Goal: Task Accomplishment & Management: Complete application form

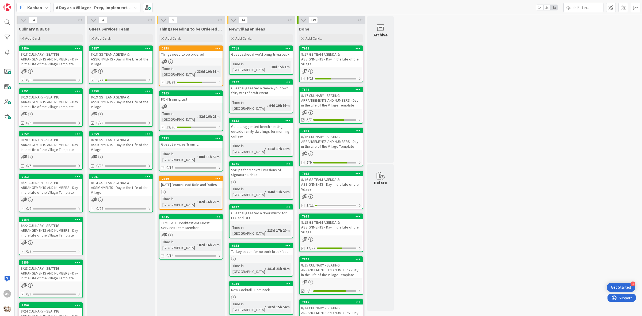
click at [114, 62] on div "8/18 GS TEAM AGENDA & ASSIGNMENTS - Day in the Life of the Village" at bounding box center [120, 59] width 63 height 17
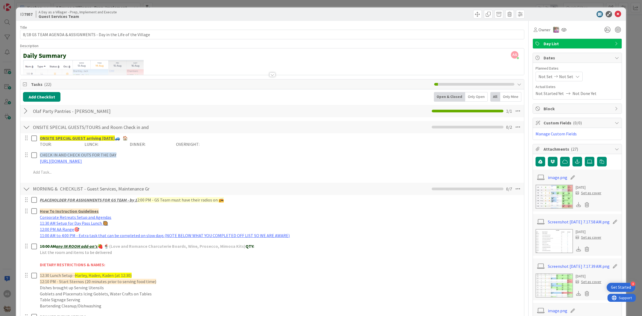
click at [25, 112] on div at bounding box center [26, 111] width 7 height 10
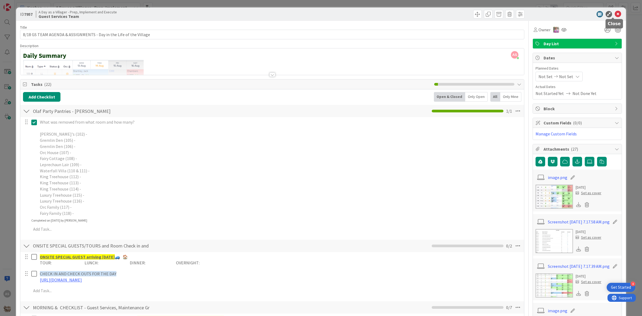
click at [615, 13] on icon at bounding box center [618, 14] width 6 height 6
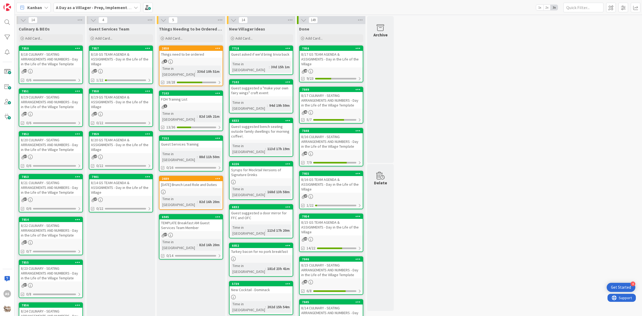
click at [32, 156] on icon at bounding box center [30, 157] width 5 height 5
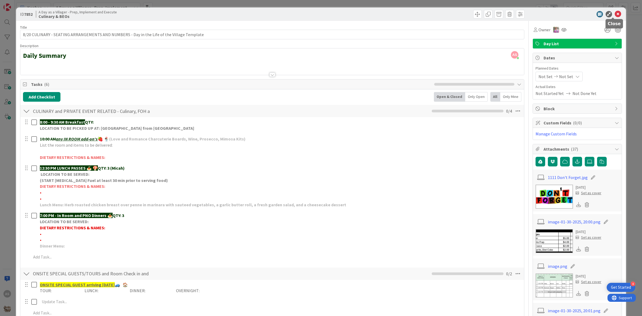
click at [615, 16] on icon at bounding box center [618, 14] width 6 height 6
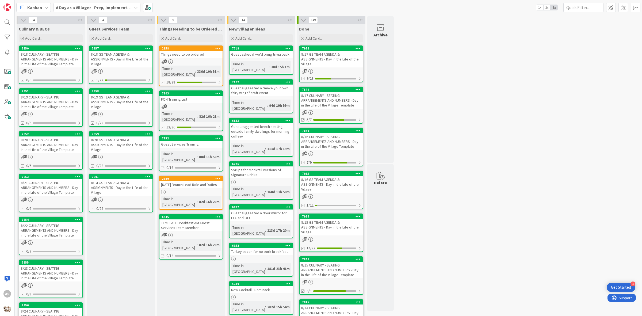
click at [50, 52] on div "8/18 CULINARY - SEATING ARRANGEMENTS AND NUMBERS - Day in the Life of the Villa…" at bounding box center [50, 59] width 63 height 17
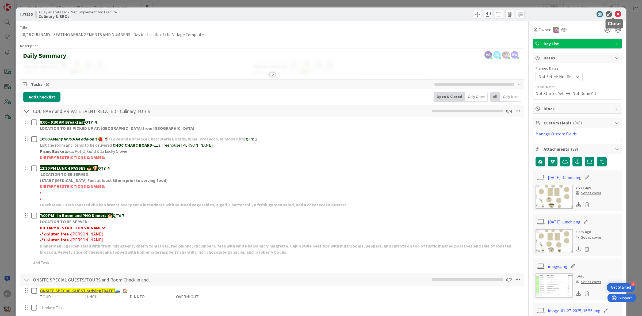
click at [615, 15] on icon at bounding box center [618, 14] width 6 height 6
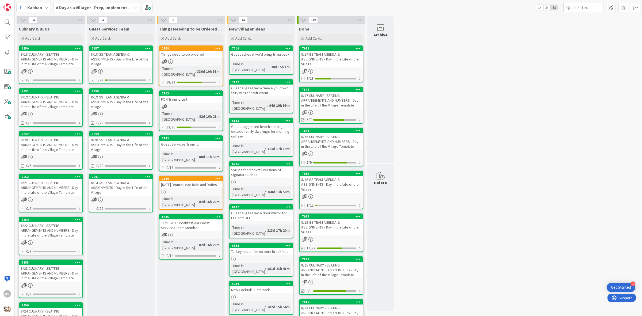
click at [44, 147] on div "8/20 CULINARY - SEATING ARRANGEMENTS AND NUMBERS - Day in the Life of the Villa…" at bounding box center [50, 145] width 63 height 17
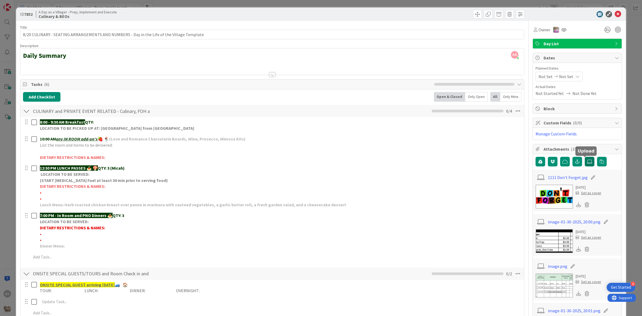
click at [585, 165] on label at bounding box center [590, 162] width 10 height 10
click at [585, 157] on input "file" at bounding box center [585, 157] width 0 height 0
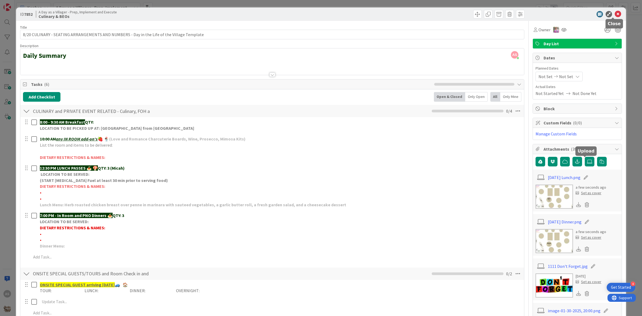
click at [615, 16] on icon at bounding box center [618, 14] width 6 height 6
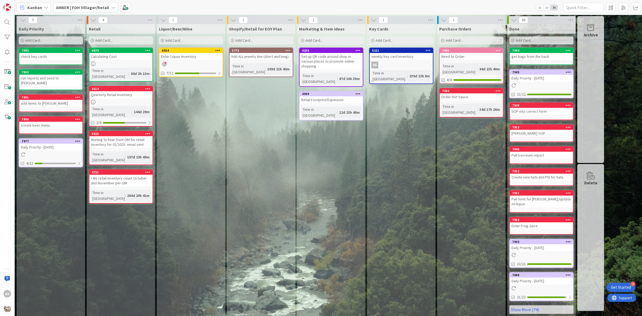
click at [29, 61] on link "7993 check key cards" at bounding box center [51, 56] width 64 height 17
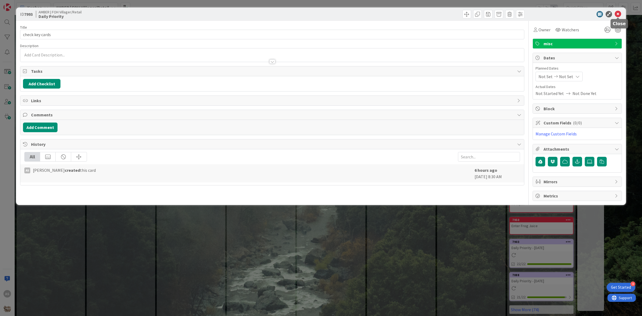
click at [618, 14] on icon at bounding box center [618, 14] width 6 height 6
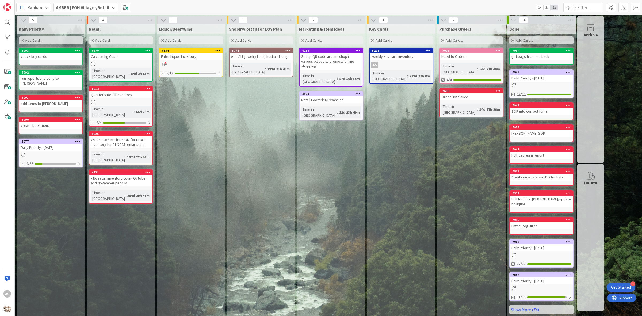
click at [76, 50] on icon at bounding box center [77, 50] width 5 height 4
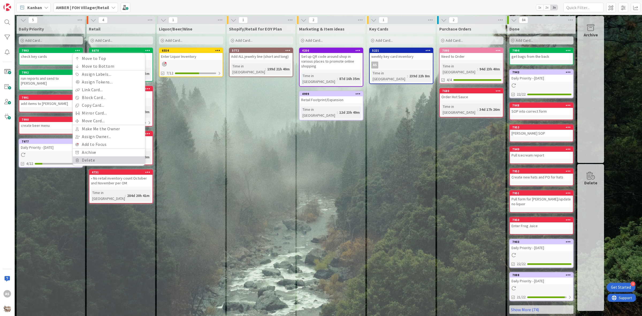
click at [93, 162] on link "Delete" at bounding box center [109, 160] width 72 height 8
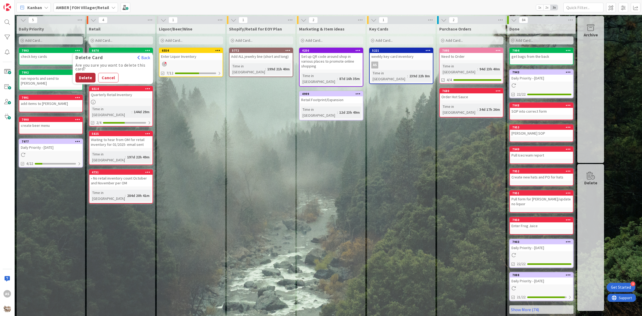
click at [87, 76] on button "Delete" at bounding box center [85, 78] width 20 height 10
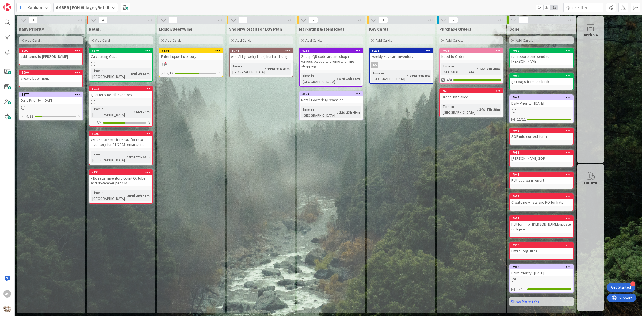
click at [42, 99] on div "Daily Priority - [DATE]" at bounding box center [50, 100] width 63 height 7
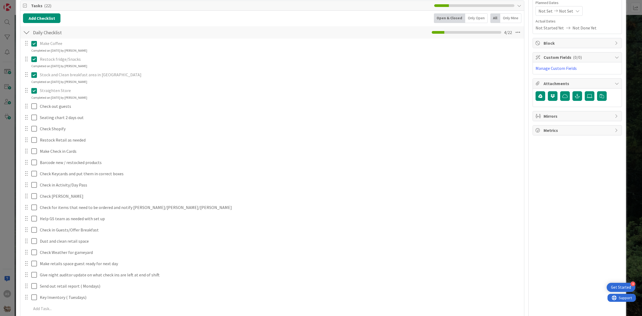
scroll to position [67, 0]
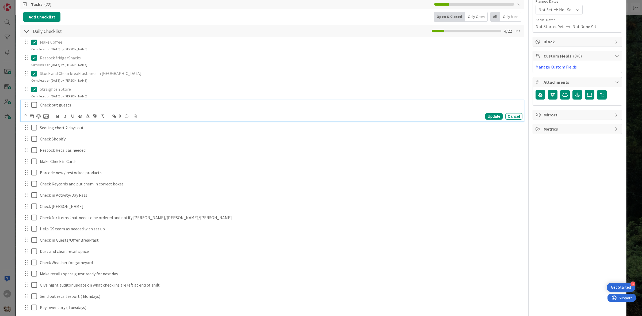
click at [32, 106] on icon at bounding box center [35, 105] width 8 height 6
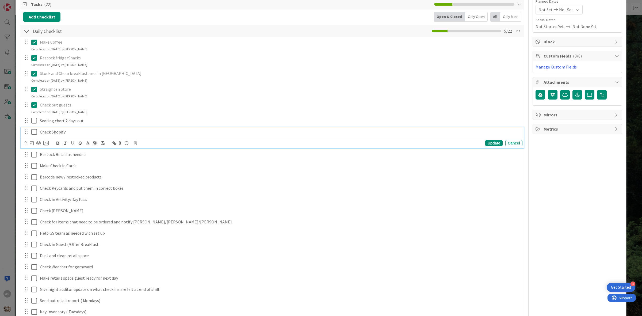
click at [36, 134] on icon at bounding box center [35, 132] width 8 height 6
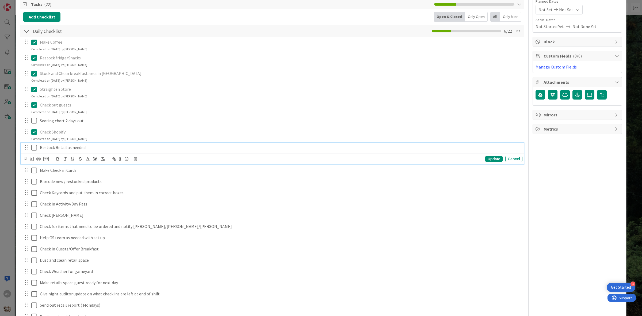
click at [34, 147] on icon at bounding box center [35, 148] width 8 height 6
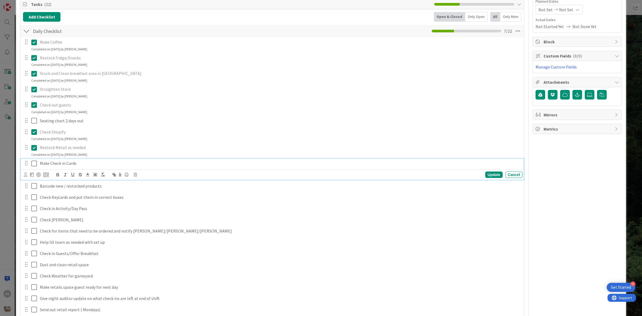
click at [34, 164] on icon at bounding box center [35, 163] width 8 height 6
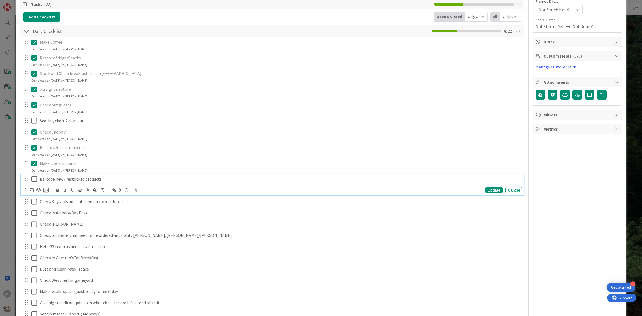
click at [33, 176] on icon at bounding box center [35, 179] width 8 height 6
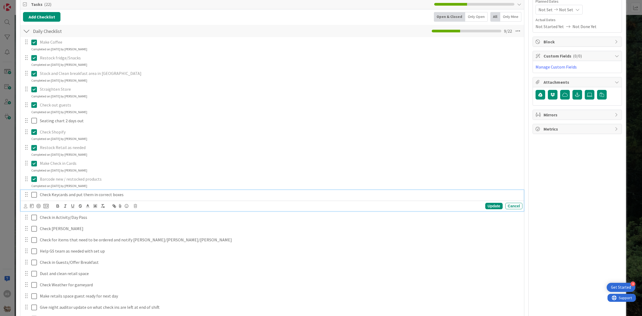
click at [34, 196] on icon at bounding box center [35, 195] width 8 height 6
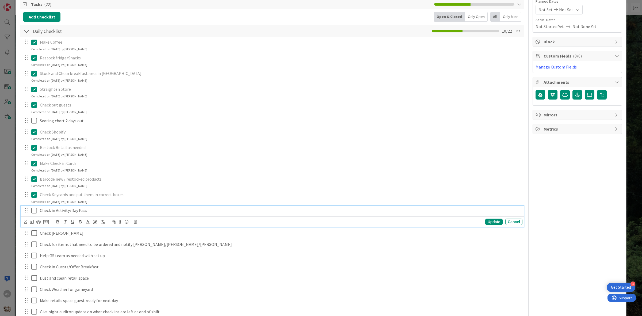
click at [35, 209] on icon at bounding box center [35, 210] width 8 height 6
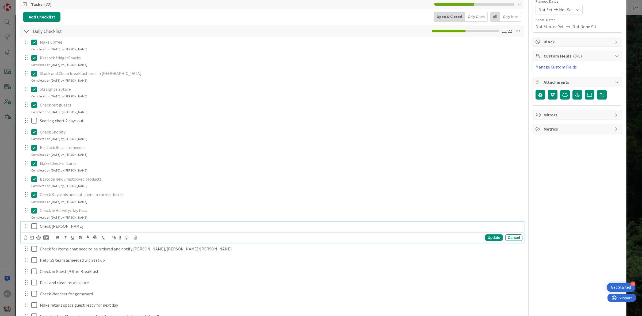
click at [33, 226] on icon at bounding box center [35, 226] width 8 height 6
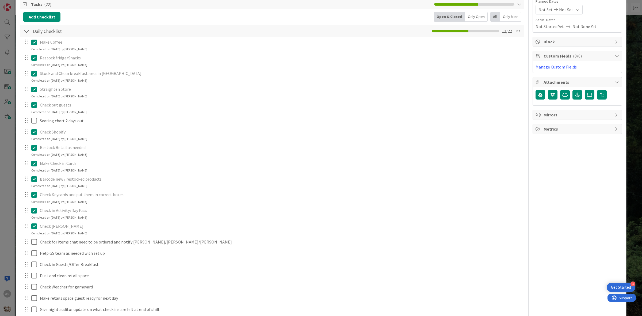
scroll to position [134, 0]
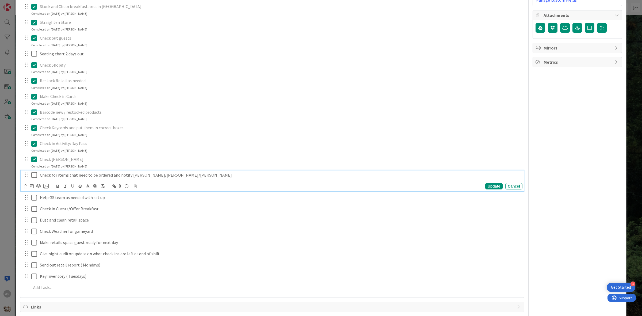
click at [36, 177] on icon at bounding box center [35, 175] width 8 height 6
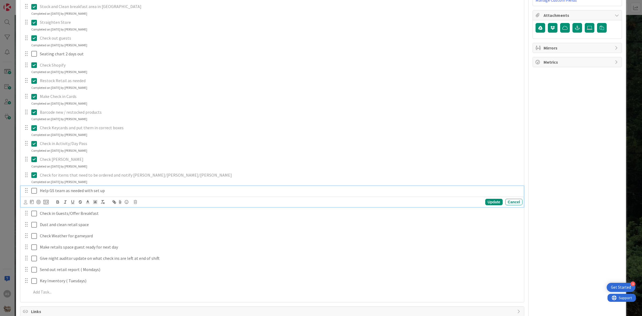
click at [32, 192] on icon at bounding box center [35, 191] width 8 height 6
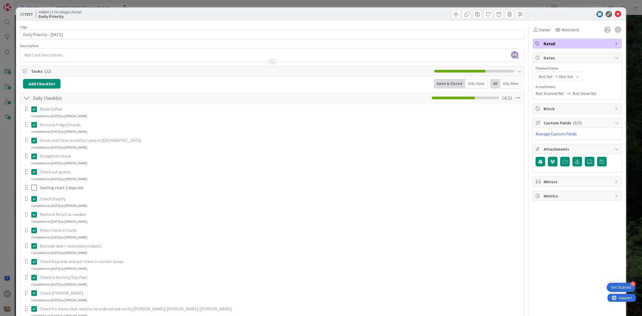
scroll to position [234, 0]
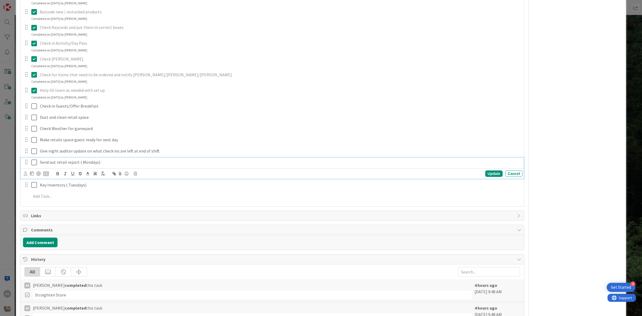
click at [35, 163] on icon at bounding box center [35, 162] width 8 height 6
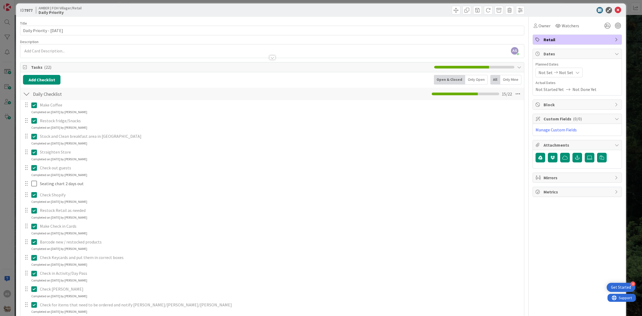
scroll to position [0, 0]
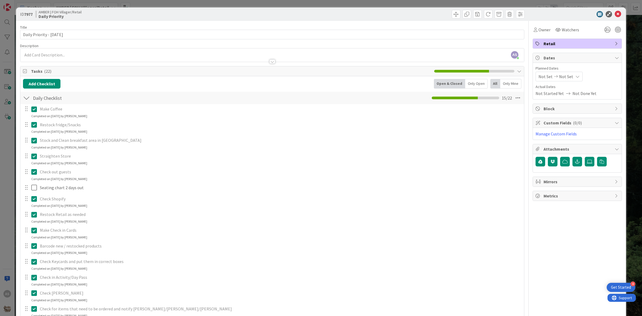
click at [611, 18] on div "ID 7977 AMBER | FOH Villager/Retail Daily Priority" at bounding box center [321, 13] width 610 height 13
click at [615, 16] on icon at bounding box center [618, 14] width 6 height 6
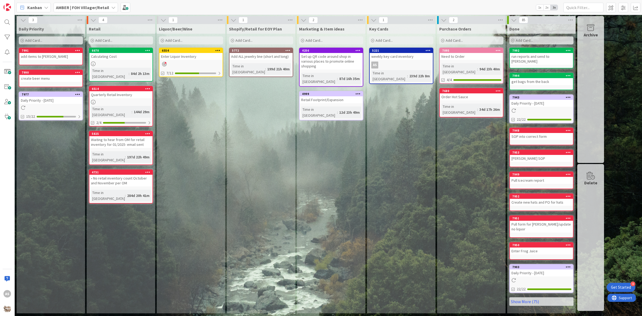
click at [78, 6] on b "AMBER | FOH Villager/Retail" at bounding box center [82, 7] width 53 height 5
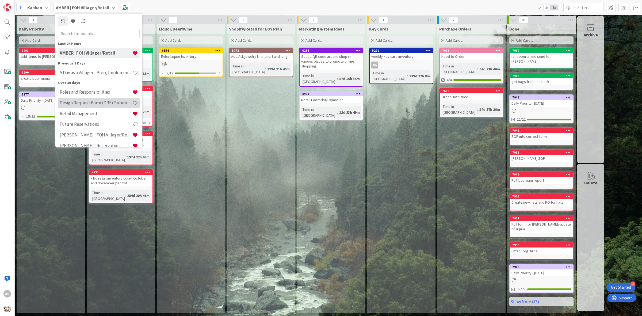
click at [75, 104] on h4 "Design Request Form (DRF) Submittals" at bounding box center [96, 102] width 73 height 5
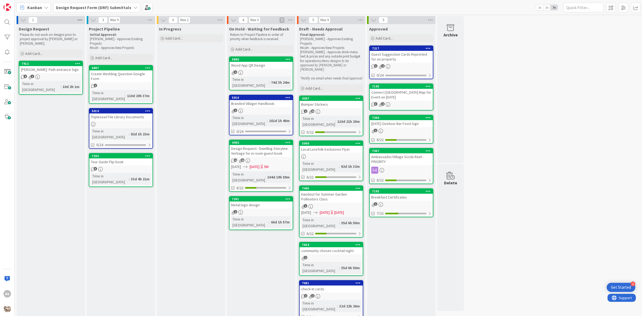
click at [80, 20] on icon at bounding box center [80, 20] width 7 height 8
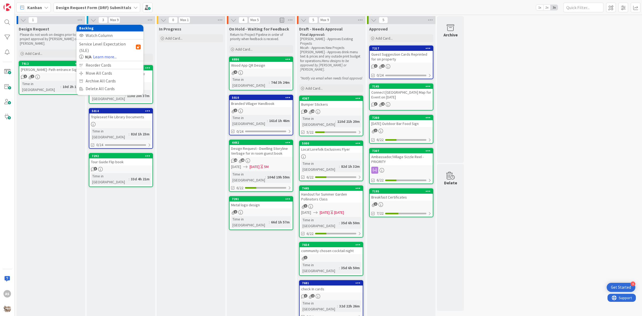
click at [44, 119] on div "Design Request Please do not work on designs prior to project approval by [PERS…" at bounding box center [51, 174] width 69 height 301
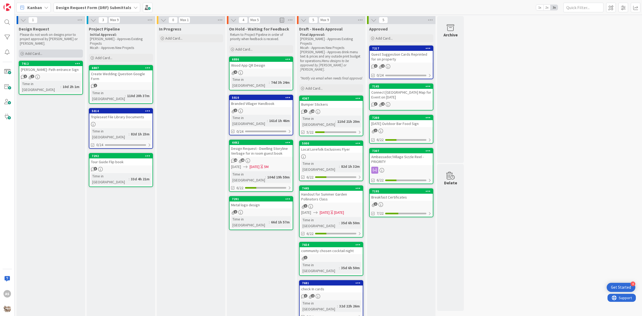
click at [55, 52] on div "Add Card..." at bounding box center [51, 54] width 64 height 8
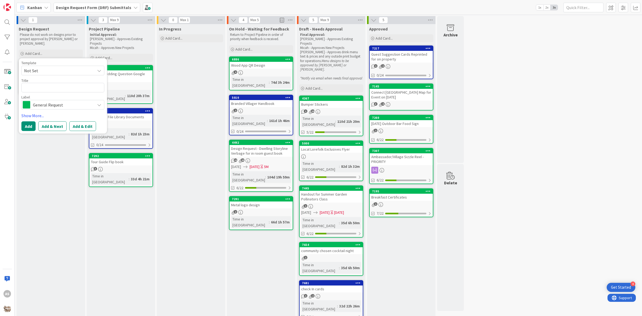
click at [33, 101] on span "General Request" at bounding box center [62, 104] width 59 height 7
click at [41, 86] on textarea at bounding box center [62, 88] width 83 height 10
type textarea "x"
type textarea "B"
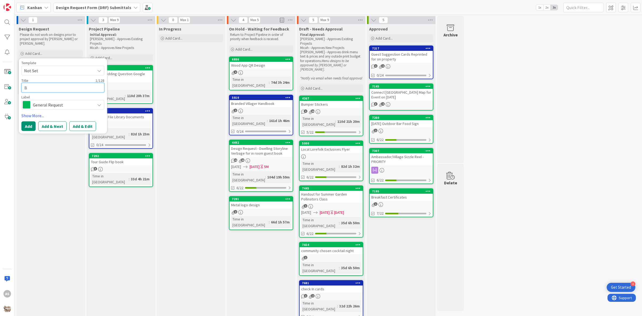
type textarea "x"
type textarea "Be"
type textarea "x"
type textarea "Bee"
type textarea "x"
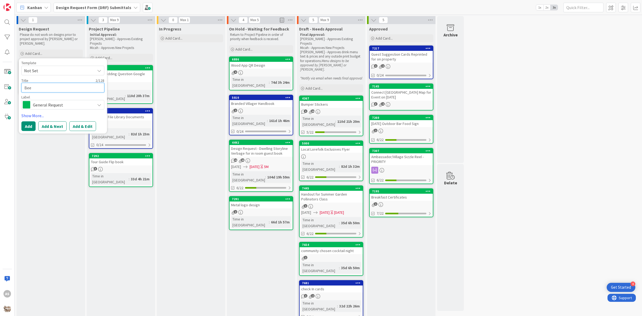
type textarea "Beer"
type textarea "x"
type textarea "Beer"
type textarea "x"
type textarea "Beer M"
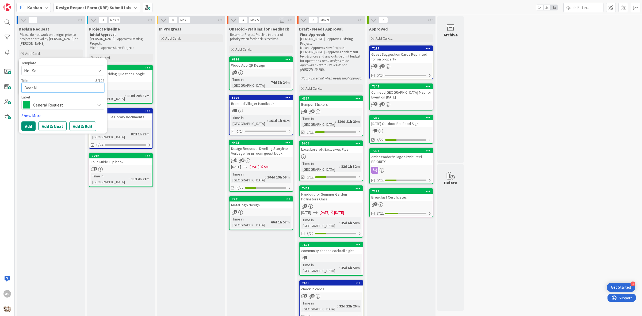
type textarea "x"
type textarea "Beer Me"
type textarea "x"
type textarea "Beer Men"
type textarea "x"
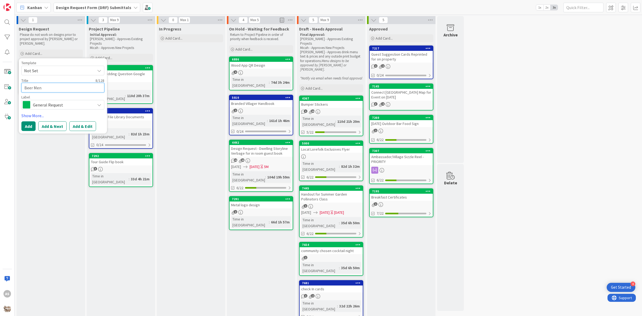
type textarea "Beer Menu"
type textarea "x"
type textarea "Beer Men"
type textarea "x"
type textarea "Beer Menu"
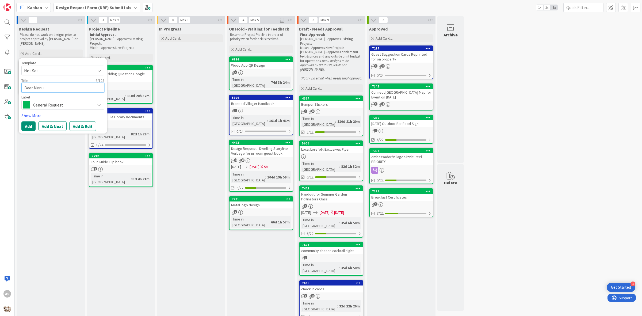
type textarea "x"
type textarea "Beer Menu"
type textarea "x"
type textarea "Beer Menu f"
type textarea "x"
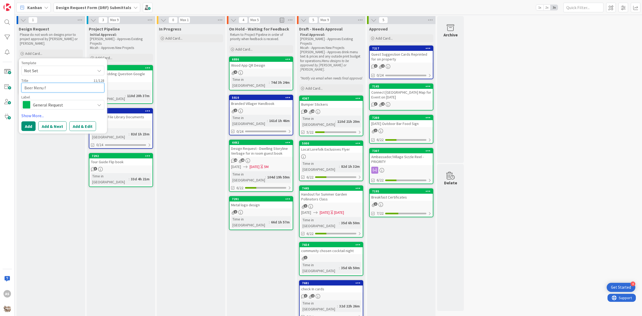
type textarea "Beer Menu fo"
type textarea "x"
type textarea "Beer Menu for"
type textarea "x"
type textarea "Beer Menu for"
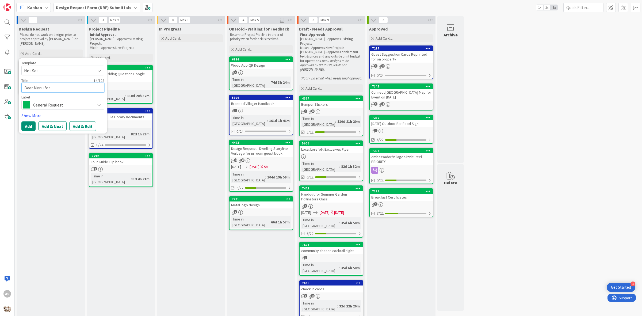
type textarea "x"
type textarea "Beer Menu for B"
type textarea "x"
type textarea "Beer Menu for Ba"
type textarea "x"
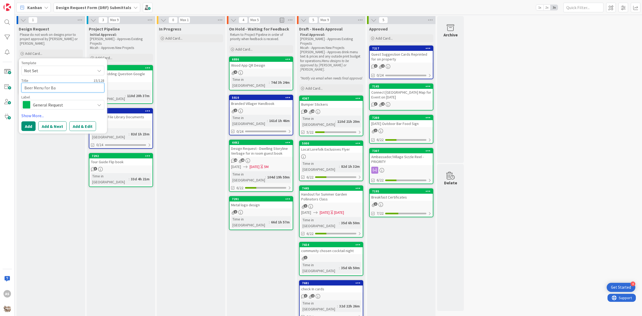
type textarea "Beer Menu for Bar"
type textarea "x"
type textarea "Beer Menu for Bars"
click at [30, 125] on button "Add" at bounding box center [28, 127] width 14 height 10
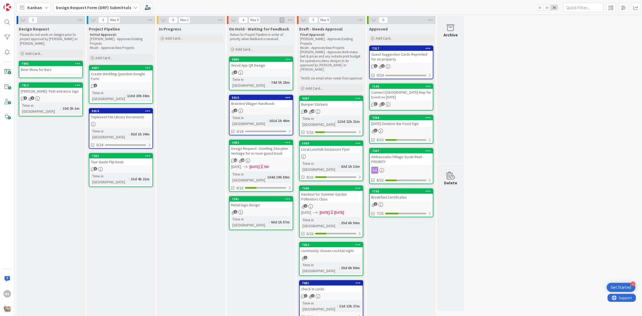
click at [52, 66] on div "Beer Menu for Bars" at bounding box center [50, 69] width 63 height 7
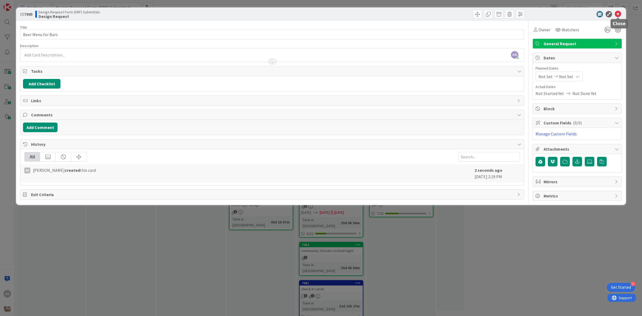
click at [619, 14] on icon at bounding box center [618, 14] width 6 height 6
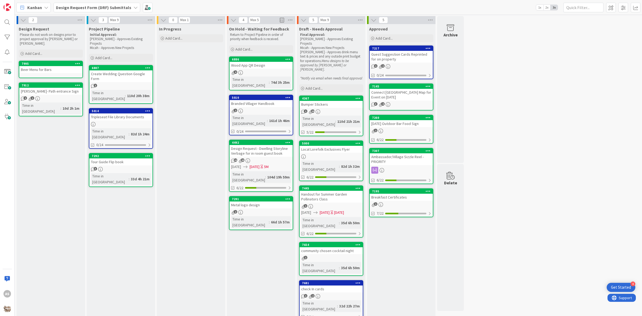
click at [79, 83] on icon at bounding box center [77, 85] width 5 height 4
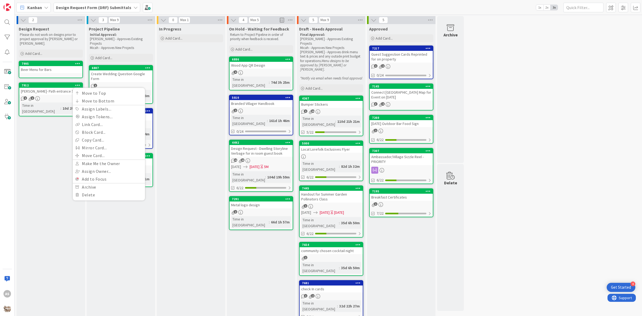
click at [82, 61] on link "7995 Beer Menu for Bars" at bounding box center [51, 69] width 64 height 17
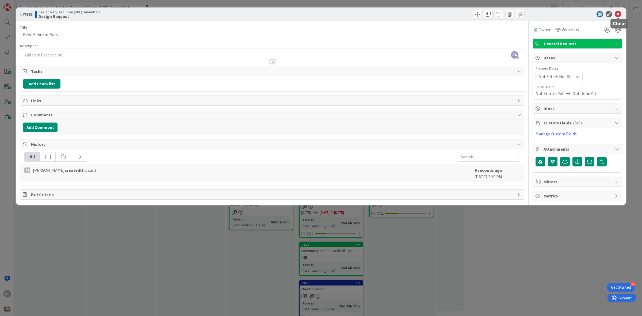
click at [618, 16] on icon at bounding box center [618, 14] width 6 height 6
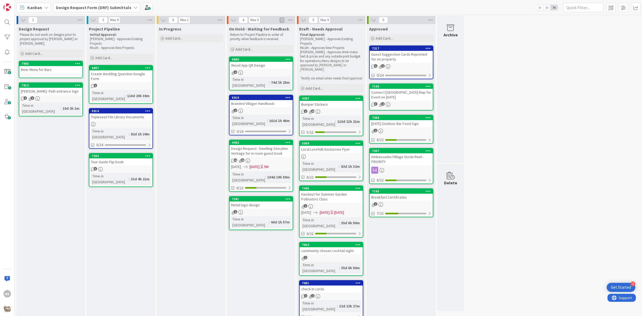
click at [78, 62] on icon at bounding box center [77, 64] width 5 height 4
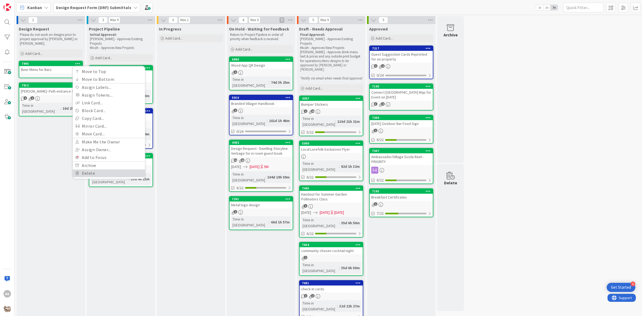
drag, startPoint x: 92, startPoint y: 168, endPoint x: 90, endPoint y: 147, distance: 21.5
click at [93, 169] on link "Delete" at bounding box center [109, 173] width 72 height 8
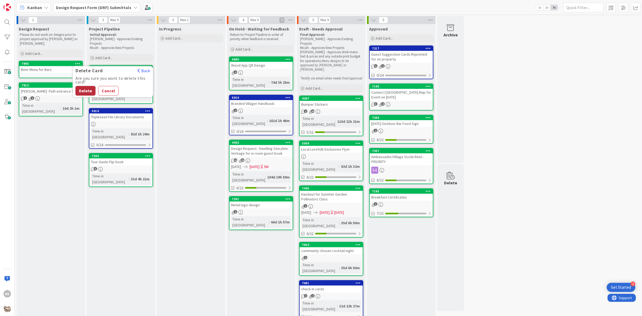
click at [89, 86] on button "Delete" at bounding box center [85, 91] width 20 height 10
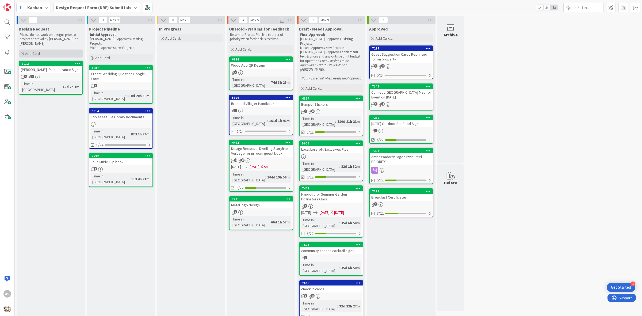
click at [58, 50] on div "Add Card..." at bounding box center [51, 54] width 64 height 8
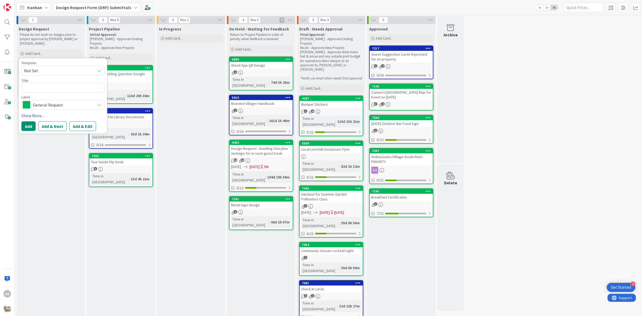
click at [46, 67] on span "Not Set" at bounding box center [57, 70] width 67 height 7
click at [47, 88] on link "Design Request" at bounding box center [66, 93] width 88 height 10
type textarea "x"
type textarea "Design Request"
click at [47, 69] on span "Design Request" at bounding box center [57, 70] width 67 height 7
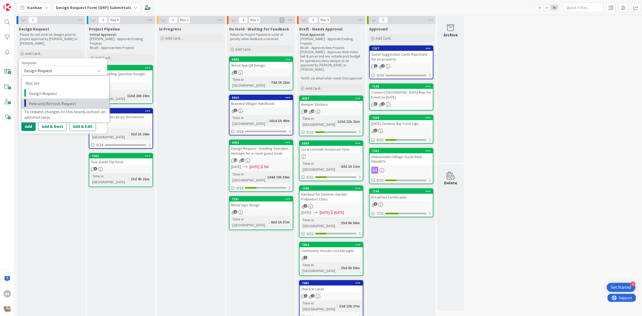
click at [55, 100] on span "Rebrand/Refresh Request" at bounding box center [67, 103] width 77 height 7
type textarea "x"
type textarea "Rebrand/Refresh Request"
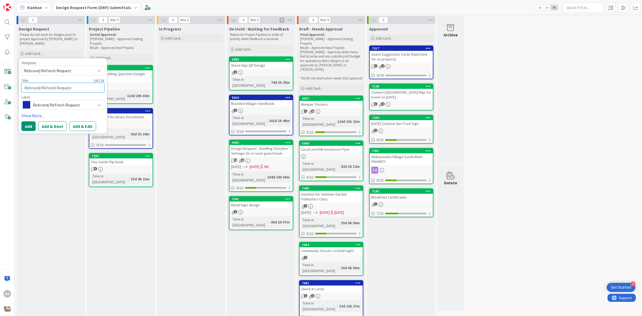
drag, startPoint x: 78, startPoint y: 85, endPoint x: 13, endPoint y: 85, distance: 65.0
click at [13, 85] on div "AS Kanban Design Request Form (DRF) Submittals 1x 2x 3x 1 Design Request Please…" at bounding box center [321, 158] width 642 height 316
type textarea "x"
type textarea "B"
type textarea "x"
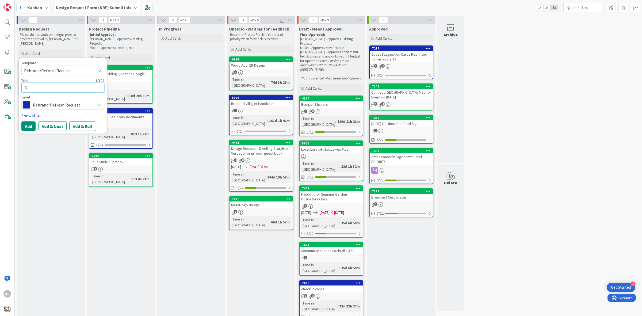
type textarea "Ba"
type textarea "x"
type textarea "Bar"
type textarea "x"
type textarea "Bar="
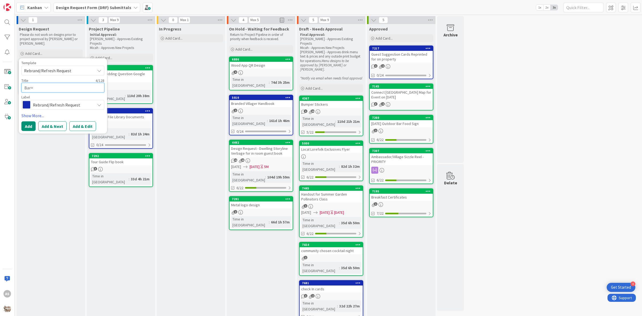
type textarea "x"
type textarea "Bar"
type textarea "x"
type textarea "Ba"
type textarea "x"
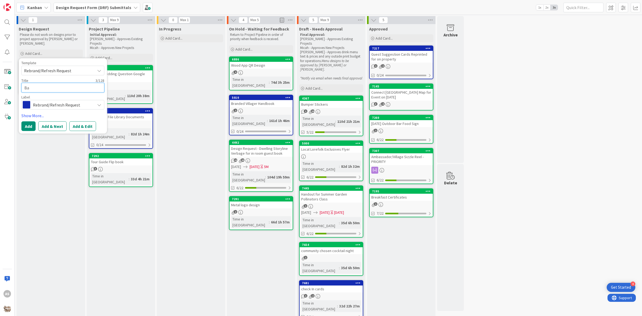
type textarea "B"
type textarea "x"
type textarea "Be"
type textarea "x"
type textarea "Bee"
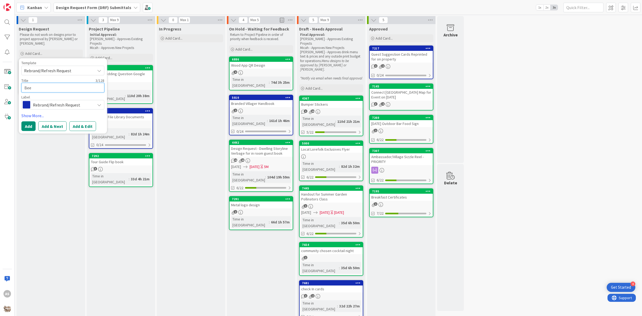
type textarea "x"
type textarea "Beer"
type textarea "x"
type textarea "Beer"
type textarea "x"
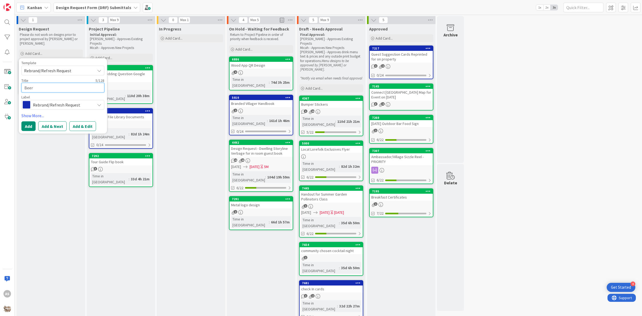
type textarea "Beer M"
type textarea "x"
type textarea "Beer Me"
type textarea "x"
type textarea "Beer Men"
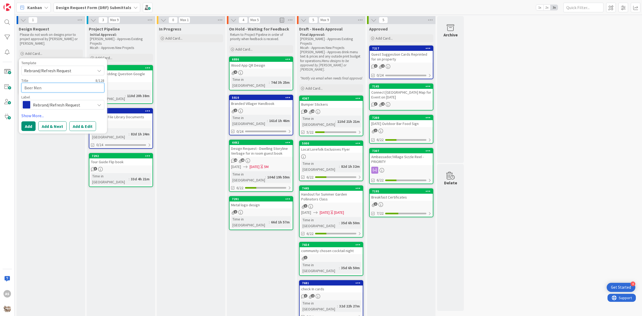
type textarea "x"
type textarea "Beer Menu"
type textarea "x"
type textarea "Beer Menu"
type textarea "x"
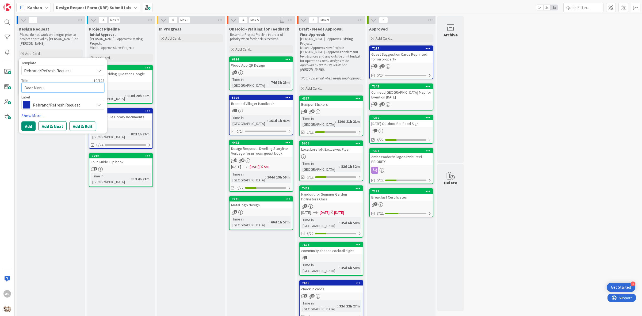
type textarea "Beer Menu f"
type textarea "x"
type textarea "Beer Menu fo"
type textarea "x"
type textarea "Beer Menu for"
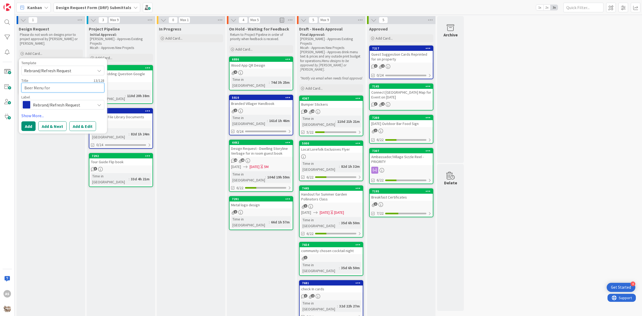
type textarea "x"
type textarea "Beer Menu for"
type textarea "x"
type textarea "Beer Menu for B"
type textarea "x"
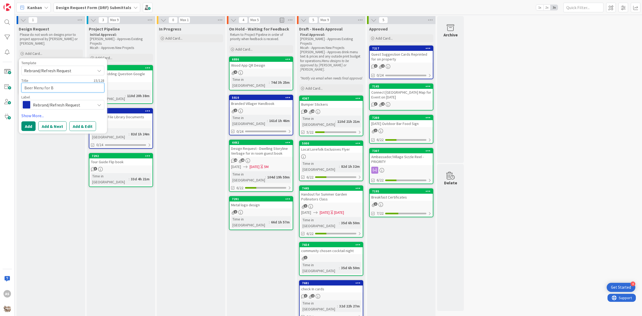
type textarea "Beer Menu for Ba"
type textarea "x"
type textarea "Beer Menu for Bar"
type textarea "x"
type textarea "Beer Menu for Bars"
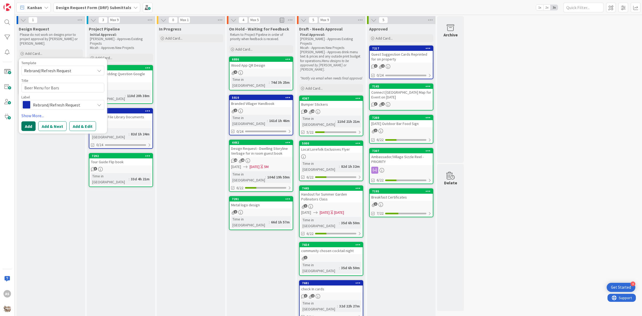
click at [29, 123] on button "Add" at bounding box center [28, 127] width 14 height 10
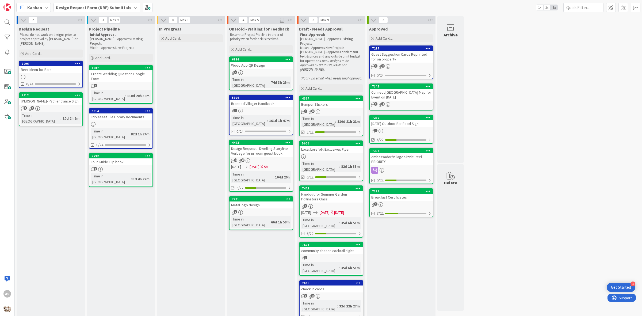
click at [49, 66] on div "Beer Menu for Bars" at bounding box center [50, 69] width 63 height 7
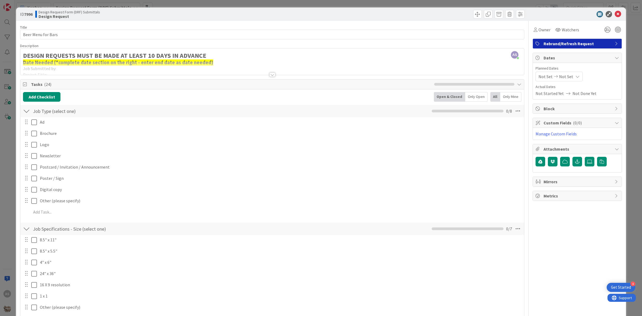
click at [270, 73] on div at bounding box center [273, 75] width 6 height 4
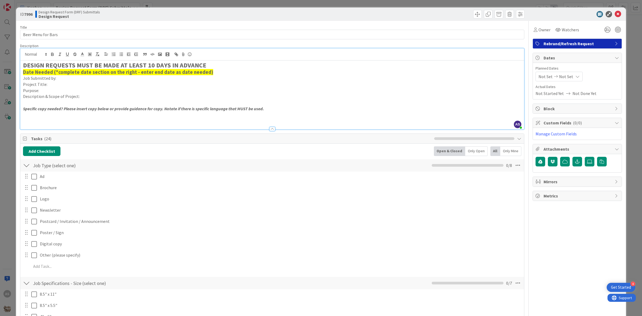
click at [59, 79] on p "Job Submitted by:" at bounding box center [272, 78] width 499 height 6
click at [95, 97] on p "Description & Scope of Project:" at bounding box center [272, 96] width 499 height 6
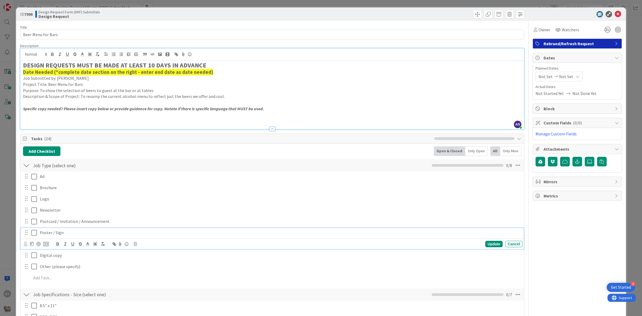
drag, startPoint x: 32, startPoint y: 236, endPoint x: 35, endPoint y: 235, distance: 2.8
click at [33, 236] on icon at bounding box center [35, 233] width 8 height 6
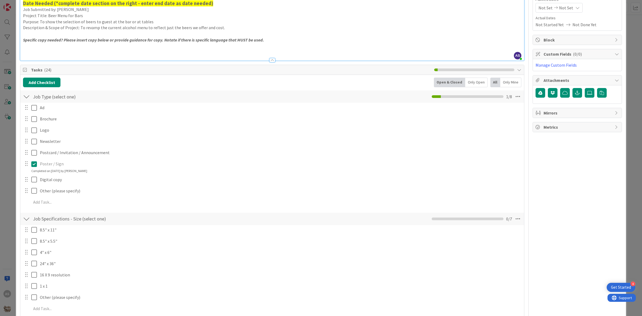
scroll to position [134, 0]
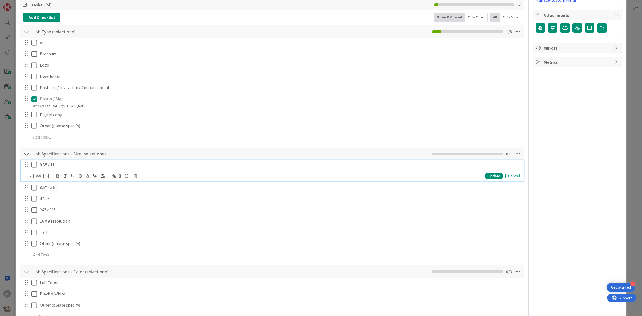
click at [35, 165] on icon at bounding box center [35, 165] width 8 height 6
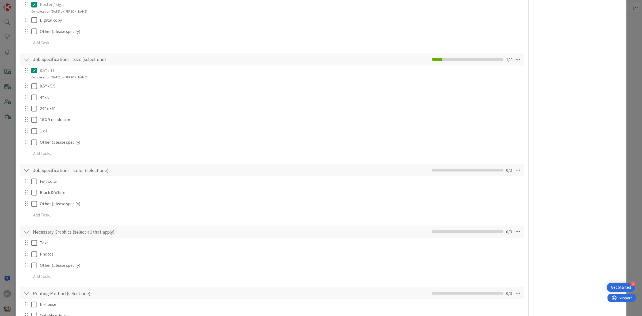
scroll to position [234, 0]
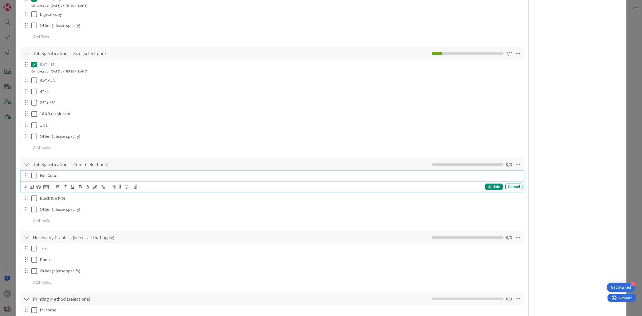
click at [36, 176] on icon at bounding box center [35, 175] width 8 height 6
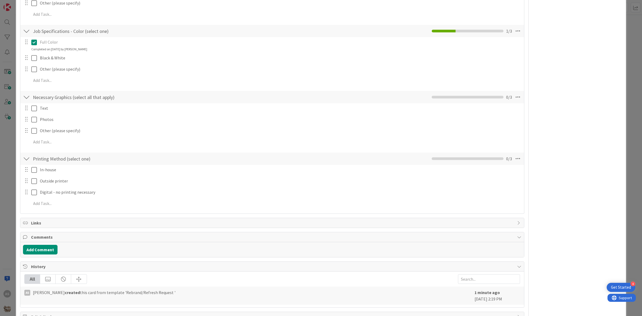
scroll to position [368, 0]
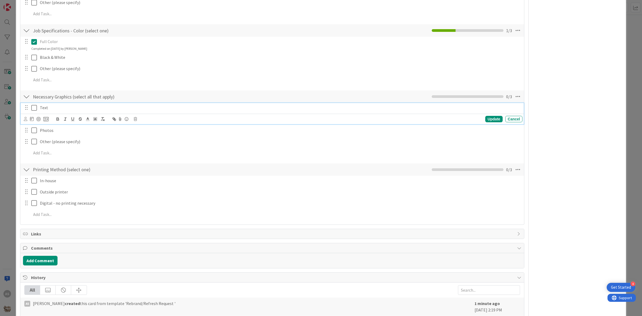
click at [33, 111] on button at bounding box center [34, 108] width 6 height 9
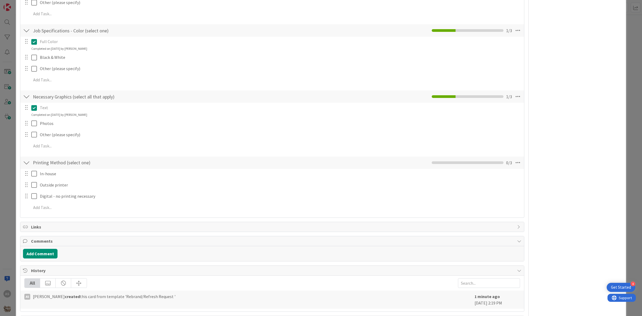
scroll to position [391, 0]
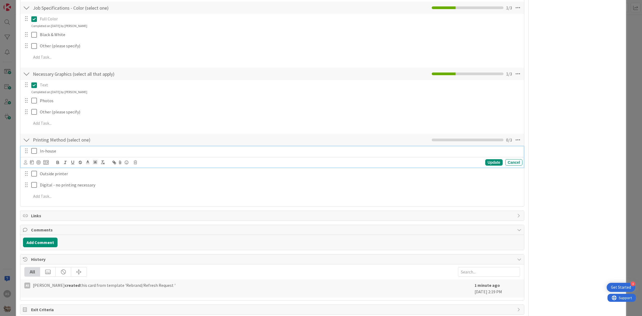
click at [34, 150] on icon at bounding box center [35, 151] width 8 height 6
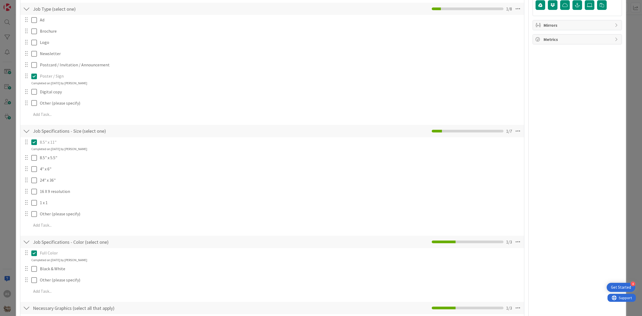
scroll to position [0, 0]
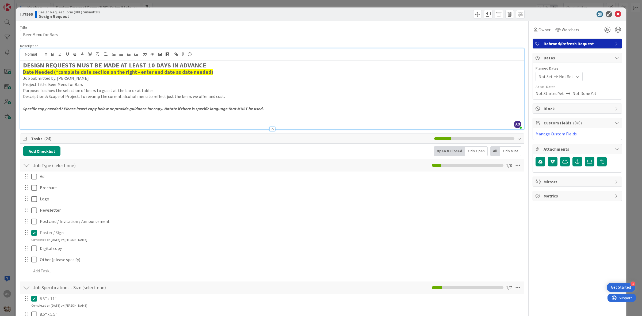
click at [615, 12] on icon at bounding box center [618, 14] width 6 height 6
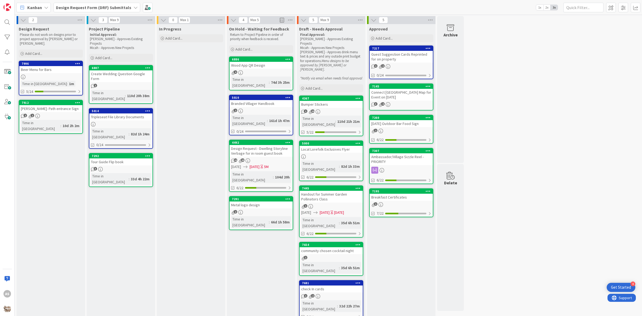
click at [106, 2] on div "Kanban Design Request Form (DRF) Submittals 1x 2x 3x" at bounding box center [329, 7] width 628 height 15
click at [106, 7] on b "Design Request Form (DRF) Submittals" at bounding box center [93, 7] width 75 height 5
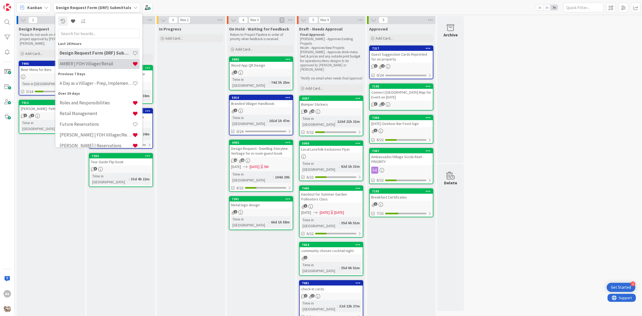
click at [81, 62] on h4 "AMBER | FOH Villager/Retail" at bounding box center [96, 63] width 73 height 5
